Goal: Find specific page/section: Find specific page/section

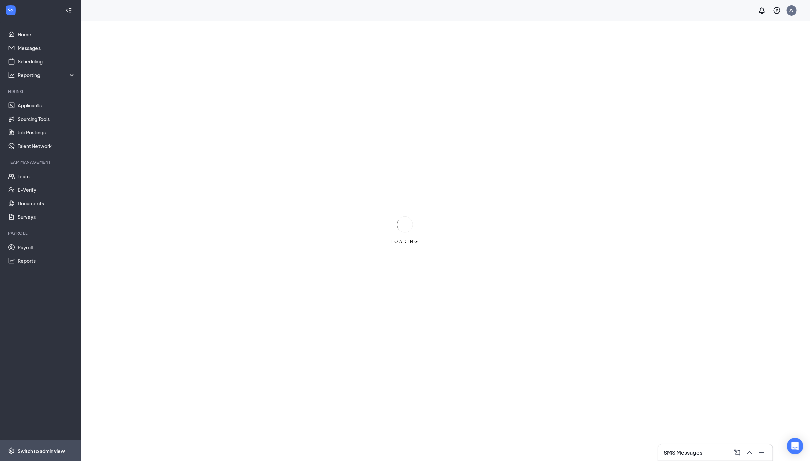
click at [55, 449] on div "Switch to admin view" at bounding box center [41, 450] width 47 height 7
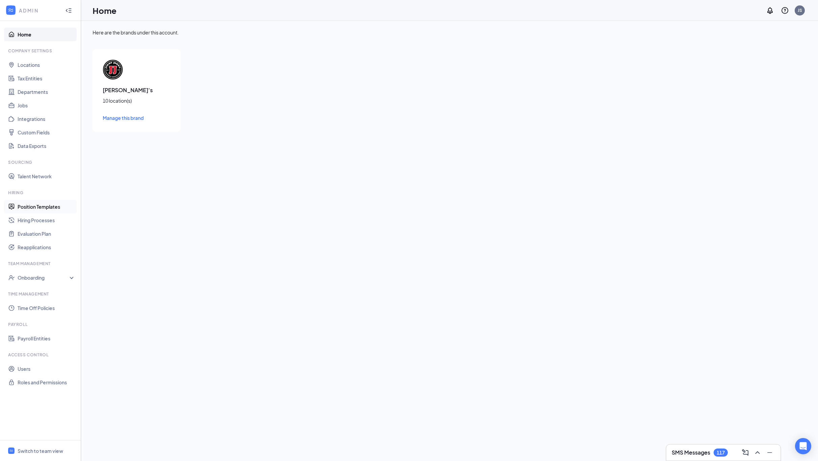
click at [55, 209] on link "Position Templates" at bounding box center [47, 207] width 58 height 14
